Goal: Information Seeking & Learning: Learn about a topic

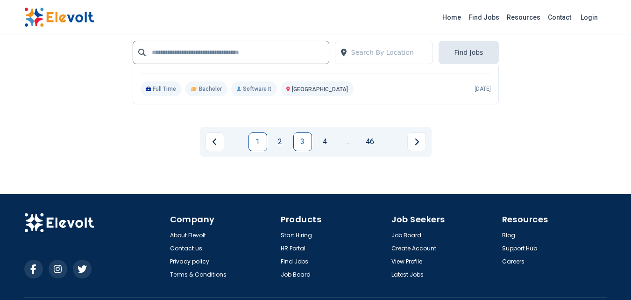
click at [261, 151] on link "1" at bounding box center [258, 141] width 19 height 19
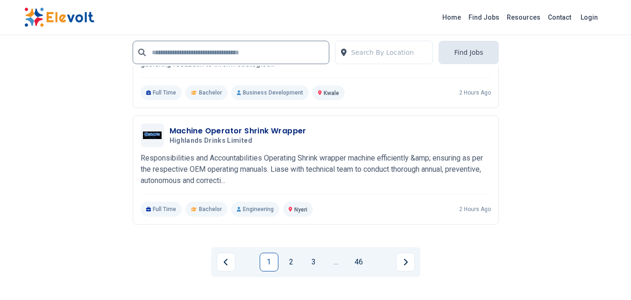
scroll to position [1963, 0]
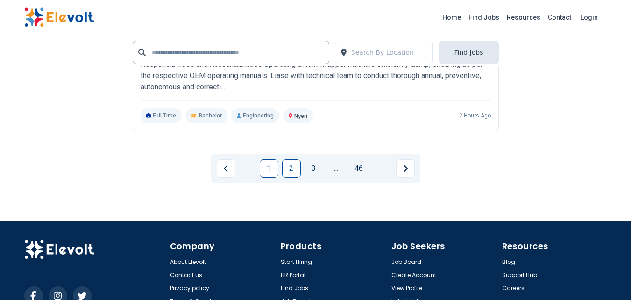
click at [290, 171] on link "2" at bounding box center [291, 168] width 19 height 19
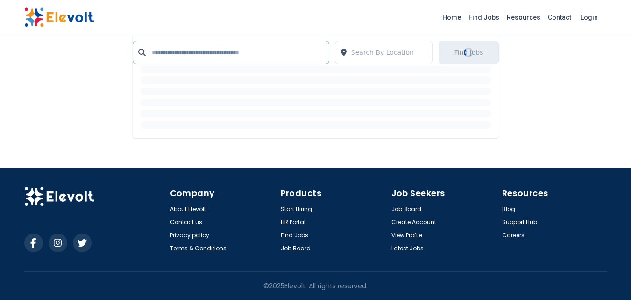
scroll to position [0, 0]
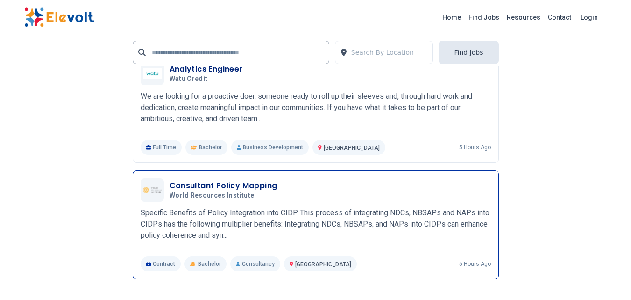
scroll to position [1963, 0]
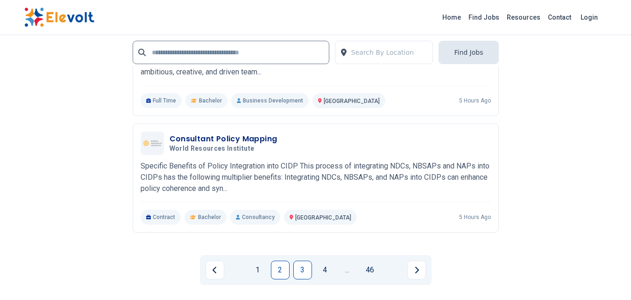
click at [310, 273] on link "3" at bounding box center [302, 269] width 19 height 19
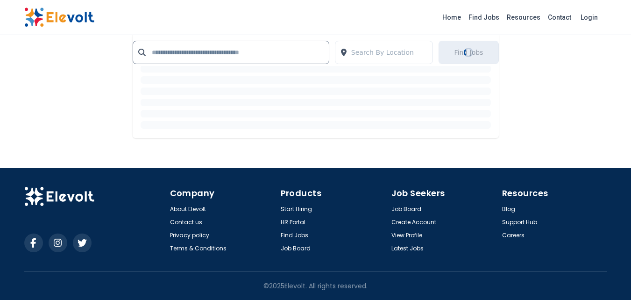
scroll to position [0, 0]
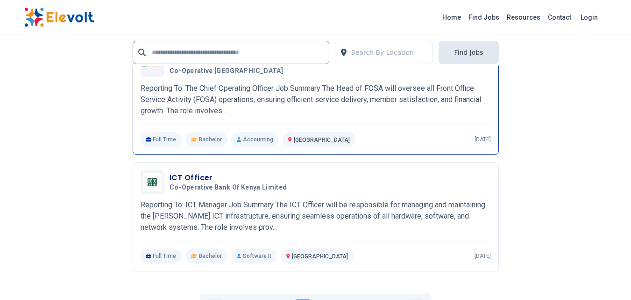
scroll to position [1869, 0]
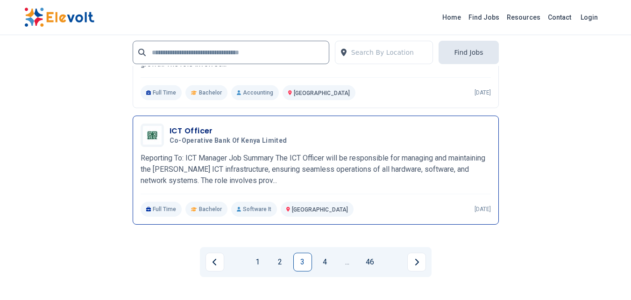
click at [260, 149] on div "ICT Officer Co-operative Bank of Kenya Limited [DATE] [DATE] [GEOGRAPHIC_DATA] …" at bounding box center [316, 169] width 350 height 93
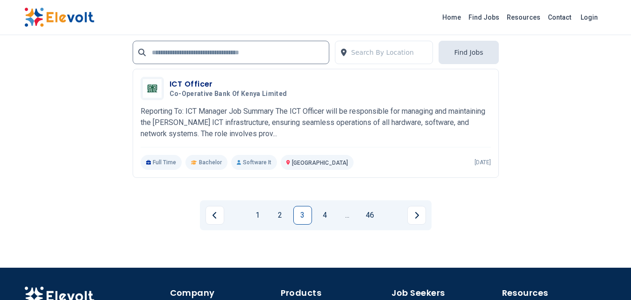
scroll to position [1963, 0]
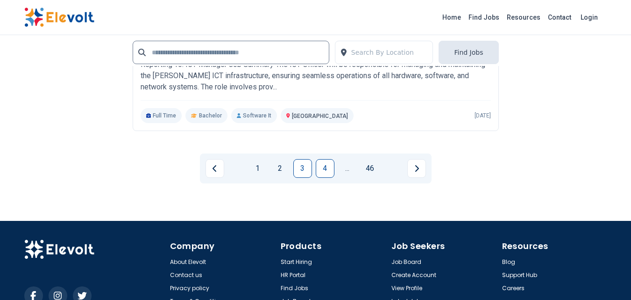
click at [324, 169] on link "4" at bounding box center [325, 168] width 19 height 19
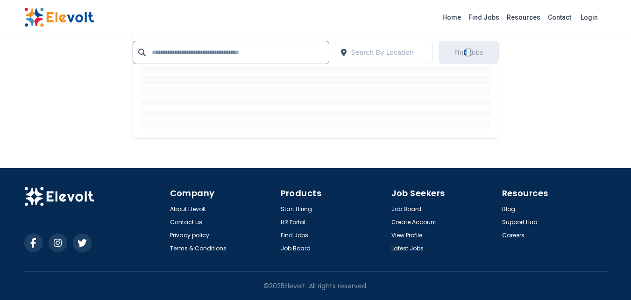
scroll to position [0, 0]
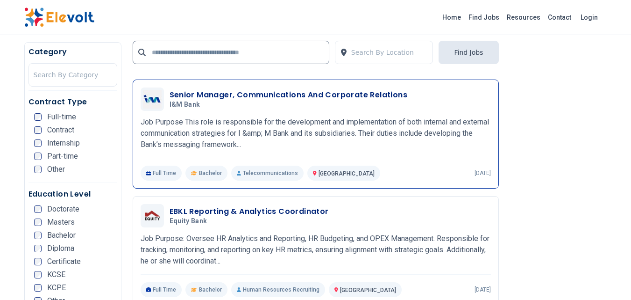
scroll to position [1355, 0]
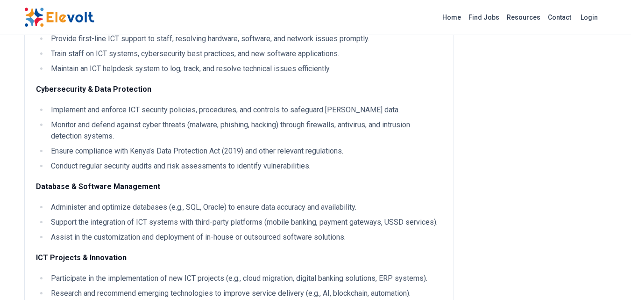
scroll to position [140, 0]
